Goal: Navigation & Orientation: Find specific page/section

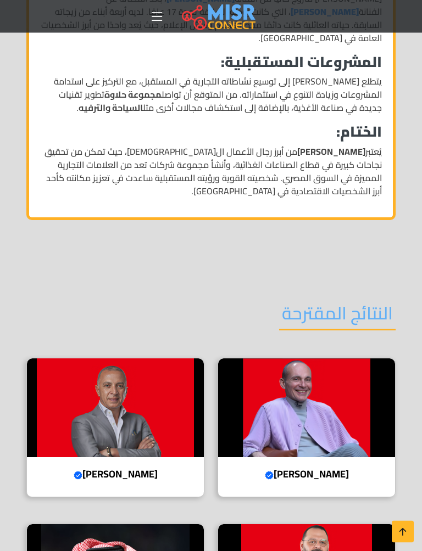
scroll to position [1191, 0]
click at [294, 375] on img at bounding box center [306, 407] width 177 height 99
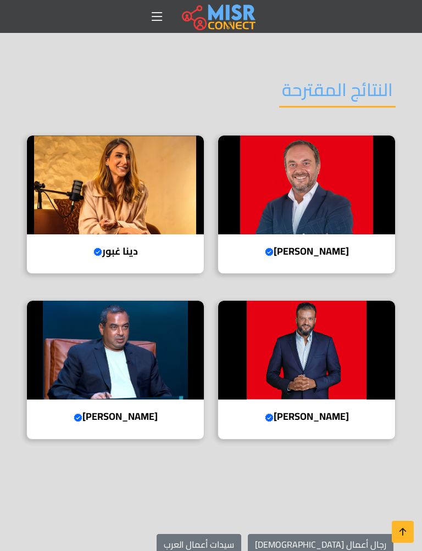
scroll to position [2009, 0]
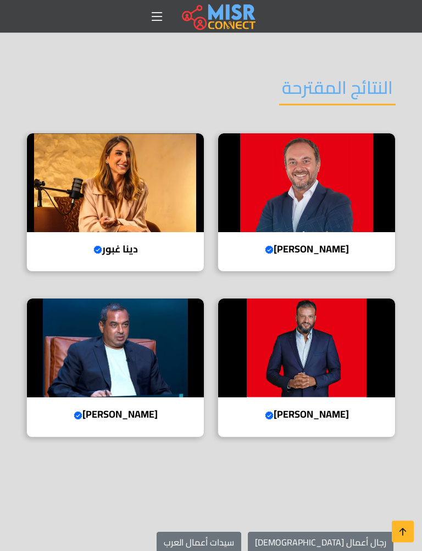
click at [312, 409] on h4 "[PERSON_NAME] account" at bounding box center [306, 415] width 160 height 12
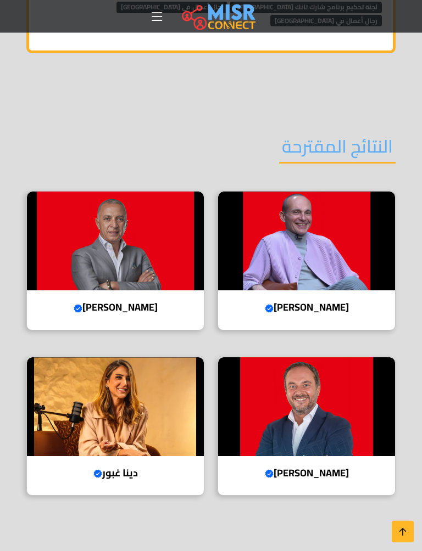
scroll to position [2126, 0]
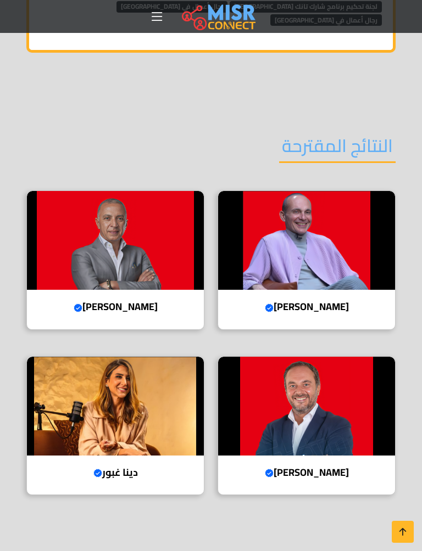
click at [99, 444] on div "دينا غبور Verified account المديرة التنفيذية لمؤسسة غبور للتنمية" at bounding box center [115, 425] width 178 height 139
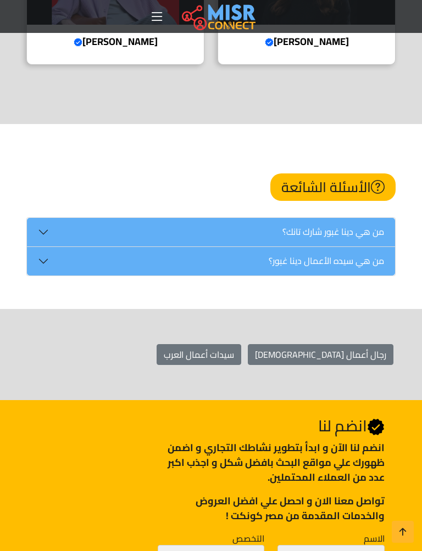
scroll to position [2131, 0]
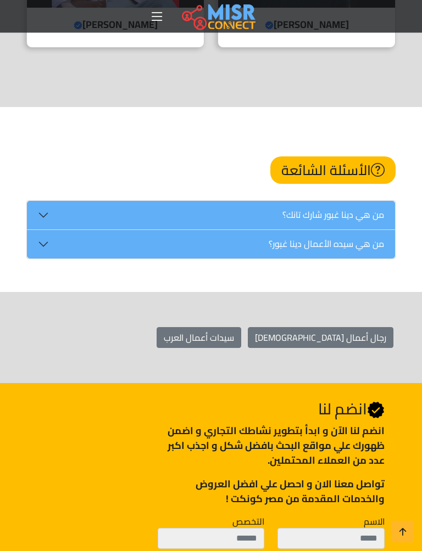
click at [241, 328] on link "سيدات أعمال العرب" at bounding box center [198, 338] width 85 height 21
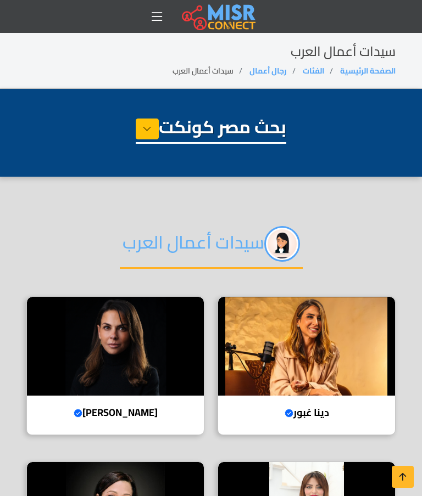
select select "**********"
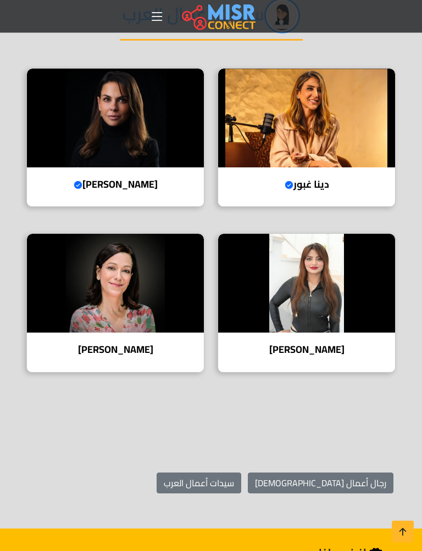
scroll to position [229, 0]
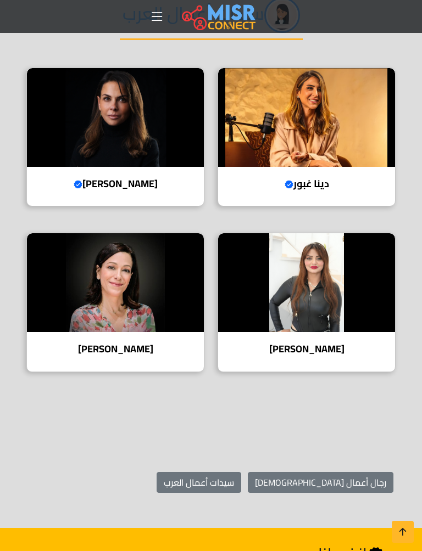
click at [305, 343] on h4 "[PERSON_NAME]" at bounding box center [306, 349] width 160 height 12
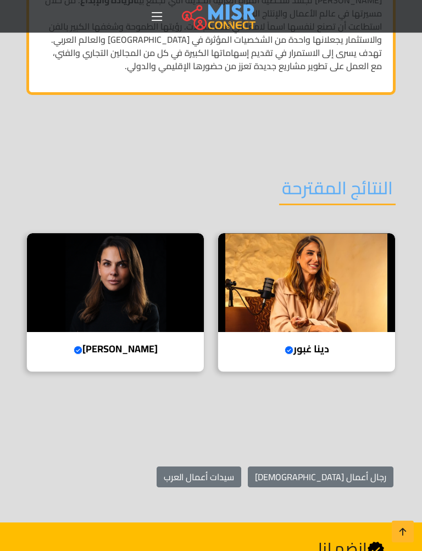
scroll to position [1243, 0]
click at [117, 343] on h4 "[PERSON_NAME] Verified account" at bounding box center [115, 349] width 160 height 12
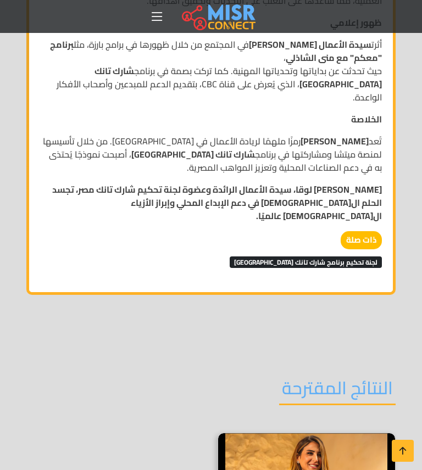
scroll to position [1215, 0]
